Goal: Check status: Check status

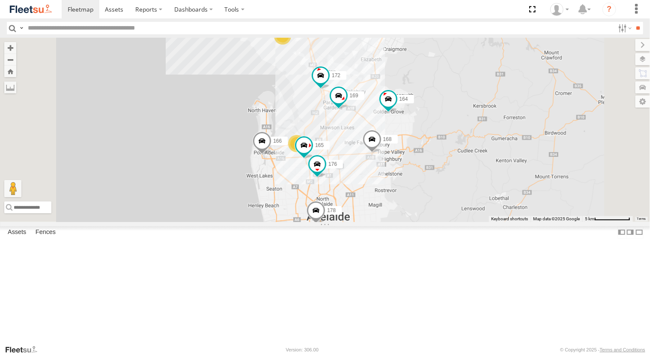
scroll to position [86, 0]
click at [0, 0] on div "153" at bounding box center [0, 0] width 0 height 0
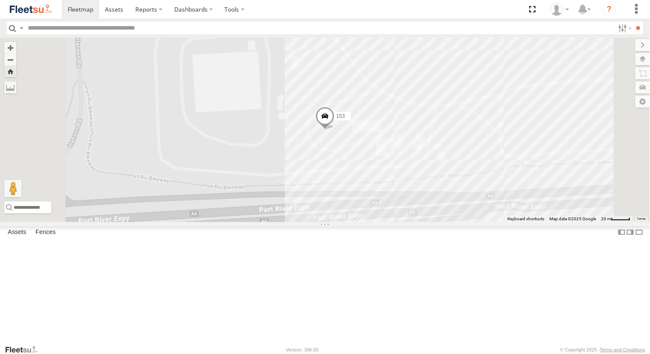
click at [334, 130] on span at bounding box center [325, 118] width 19 height 23
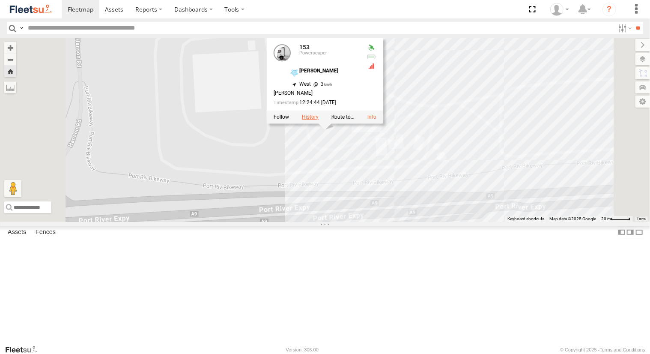
click at [319, 120] on label at bounding box center [310, 117] width 17 height 6
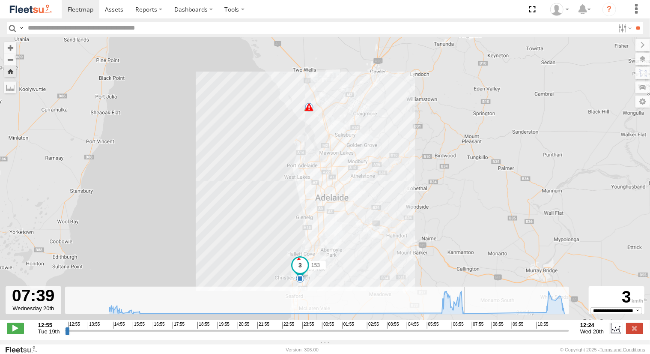
drag, startPoint x: 67, startPoint y: 336, endPoint x: 465, endPoint y: 325, distance: 398.4
click at [465, 326] on input "range" at bounding box center [317, 330] width 504 height 8
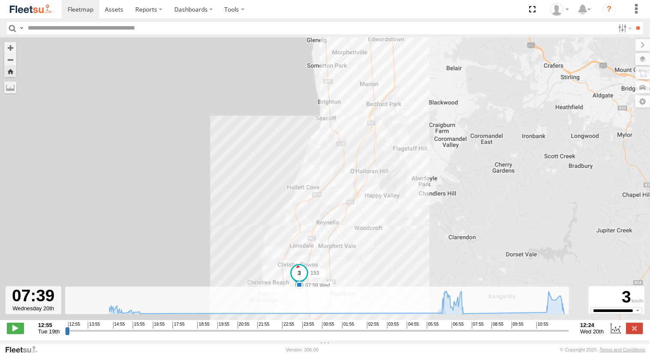
drag, startPoint x: 326, startPoint y: 267, endPoint x: 327, endPoint y: 231, distance: 36.0
click at [329, 229] on div "153 16:13 Tue 16:16 Tue 16:16 Tue 16:18 Tue 07:59 Wed" at bounding box center [325, 183] width 650 height 291
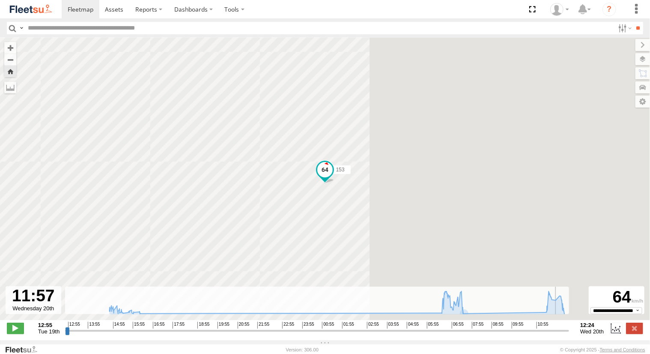
drag, startPoint x: 465, startPoint y: 335, endPoint x: 558, endPoint y: 337, distance: 93.8
type input "**********"
click at [558, 334] on input "range" at bounding box center [317, 330] width 504 height 8
